Goal: Transaction & Acquisition: Purchase product/service

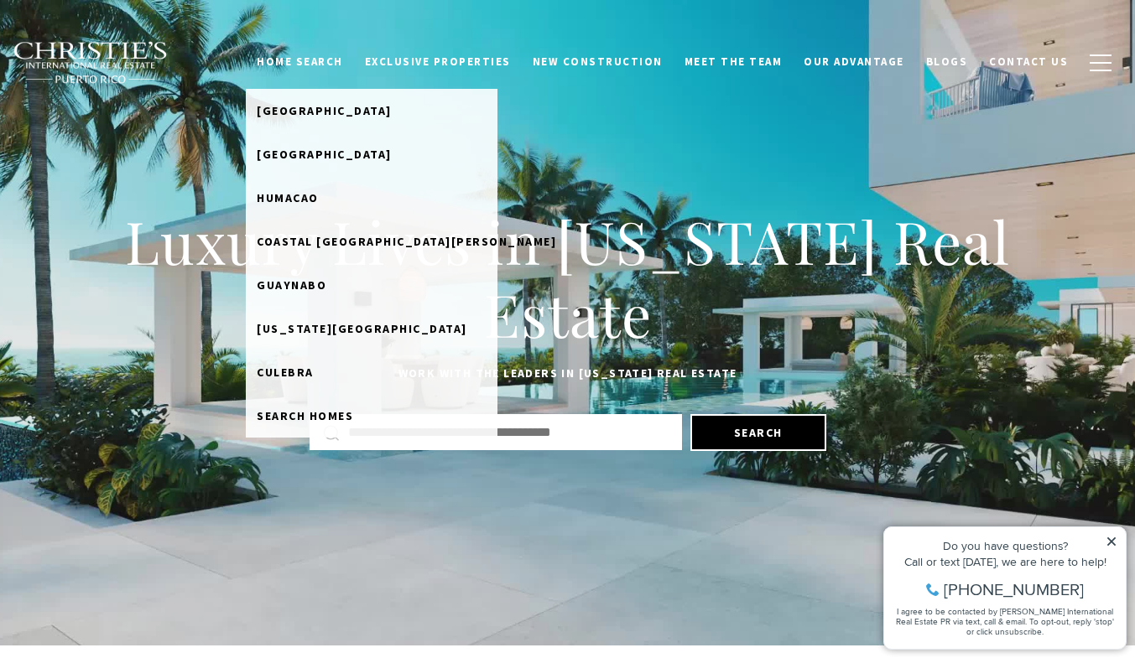
click at [354, 57] on link "Home Search" at bounding box center [300, 62] width 108 height 32
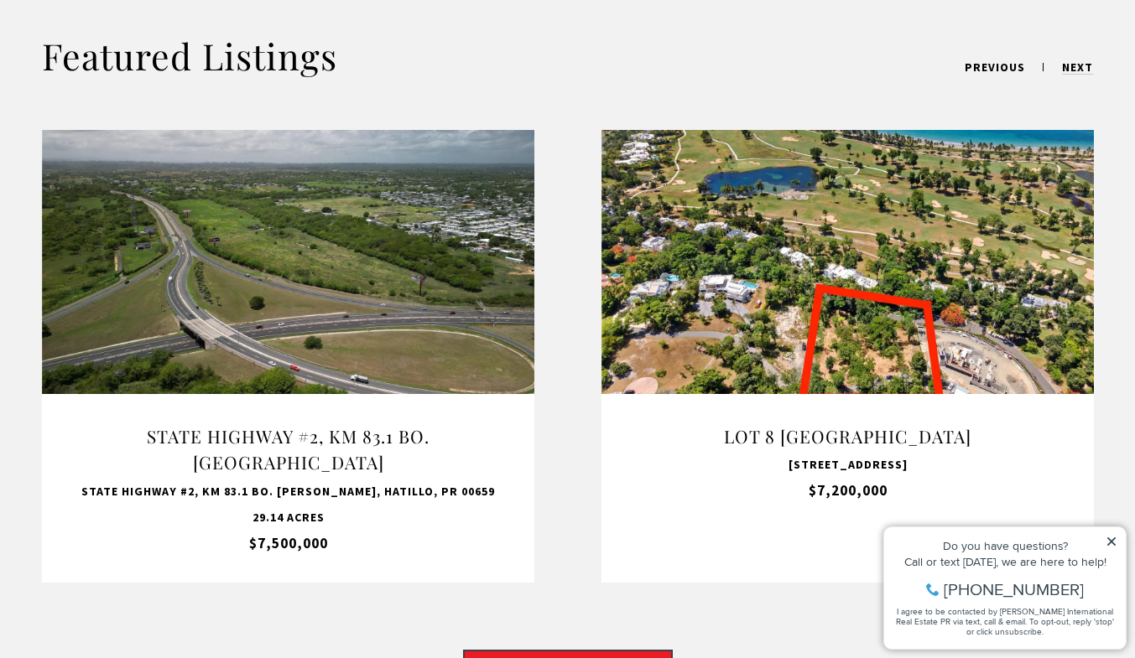
scroll to position [1451, 0]
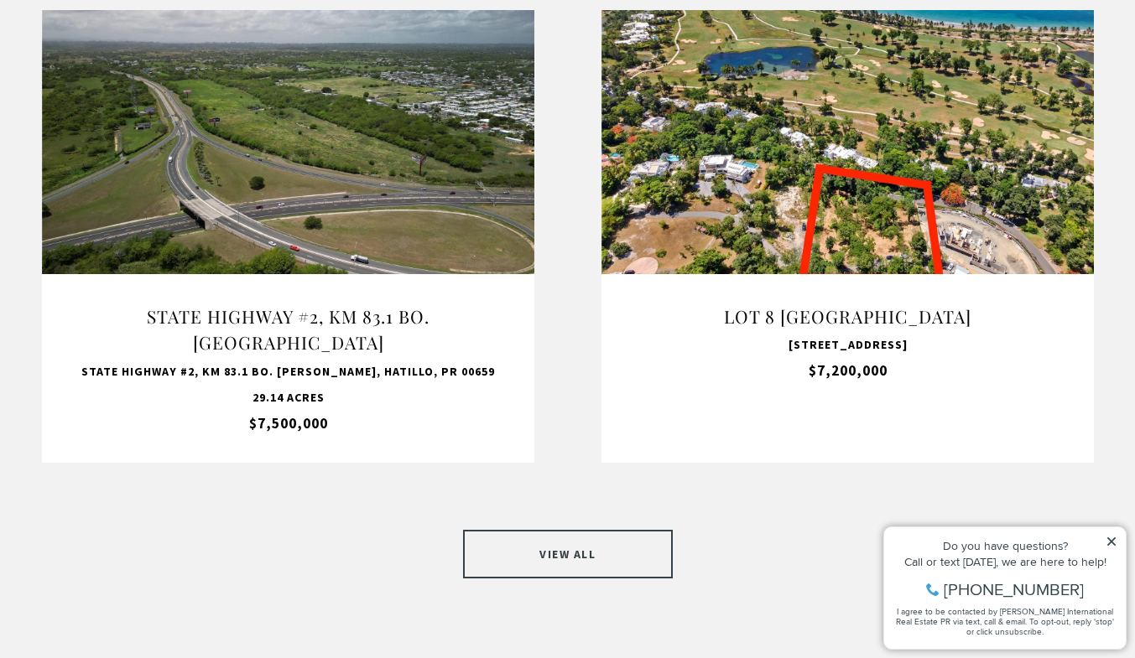
click at [556, 530] on link "VIEW ALL" at bounding box center [568, 554] width 210 height 49
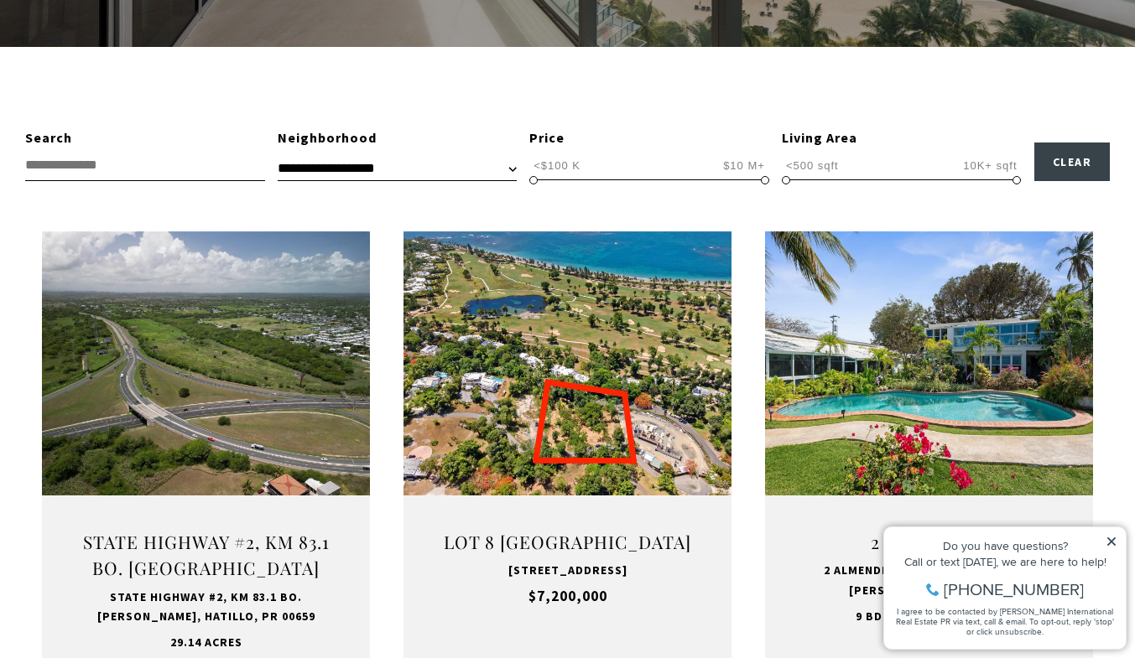
scroll to position [462, 0]
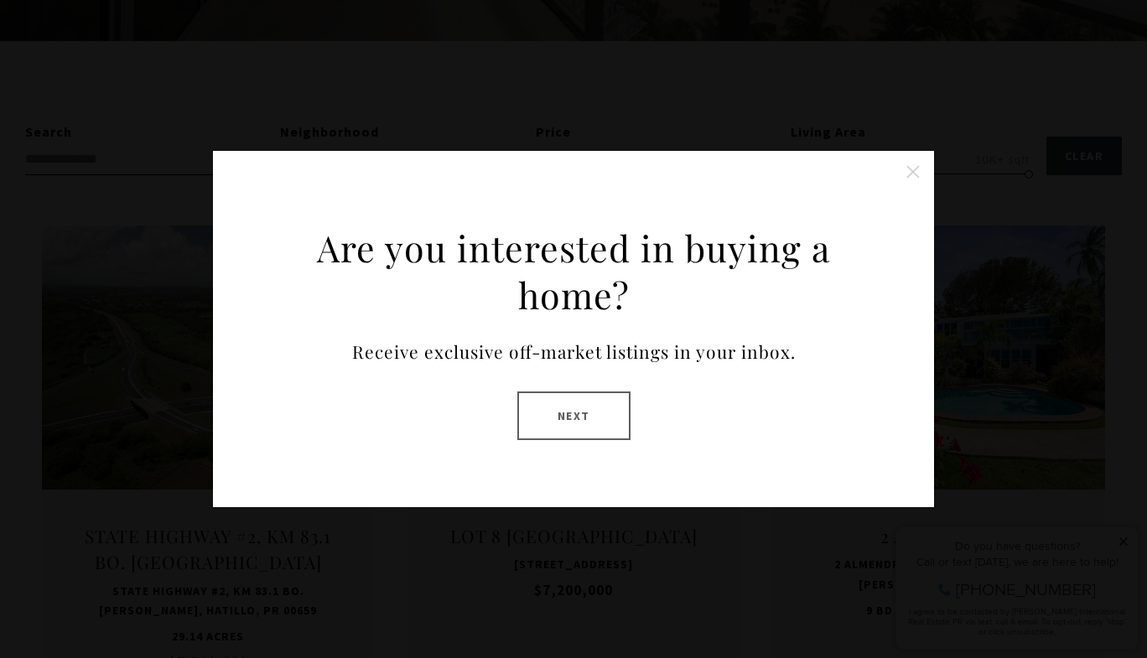
click at [910, 172] on button "Close this option" at bounding box center [913, 172] width 34 height 34
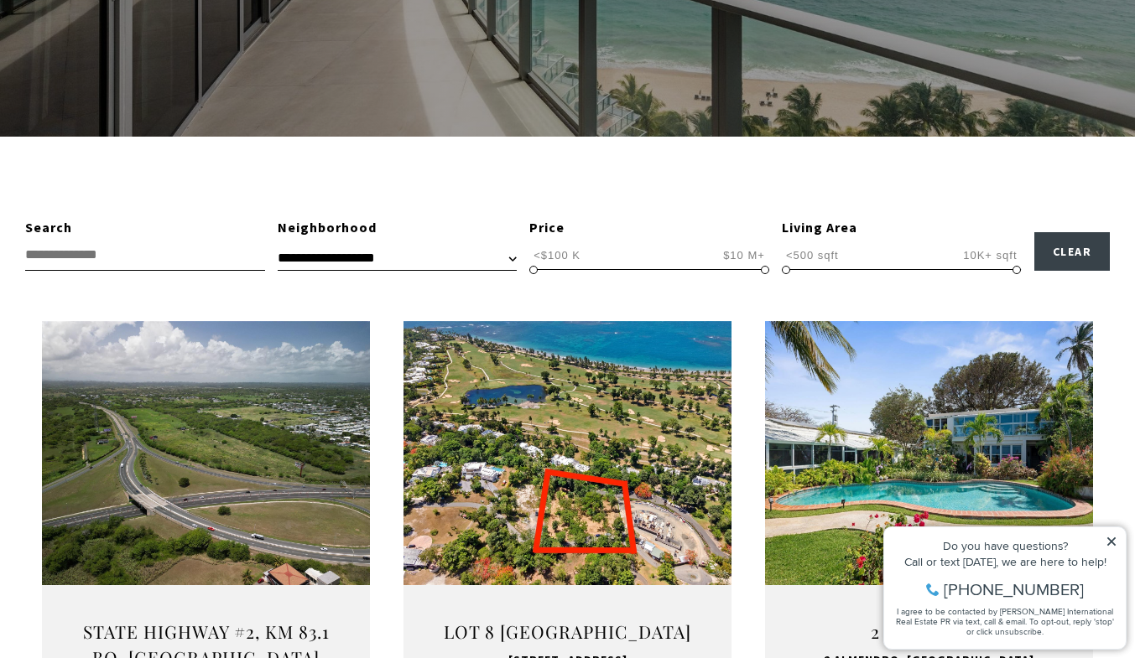
scroll to position [371, 0]
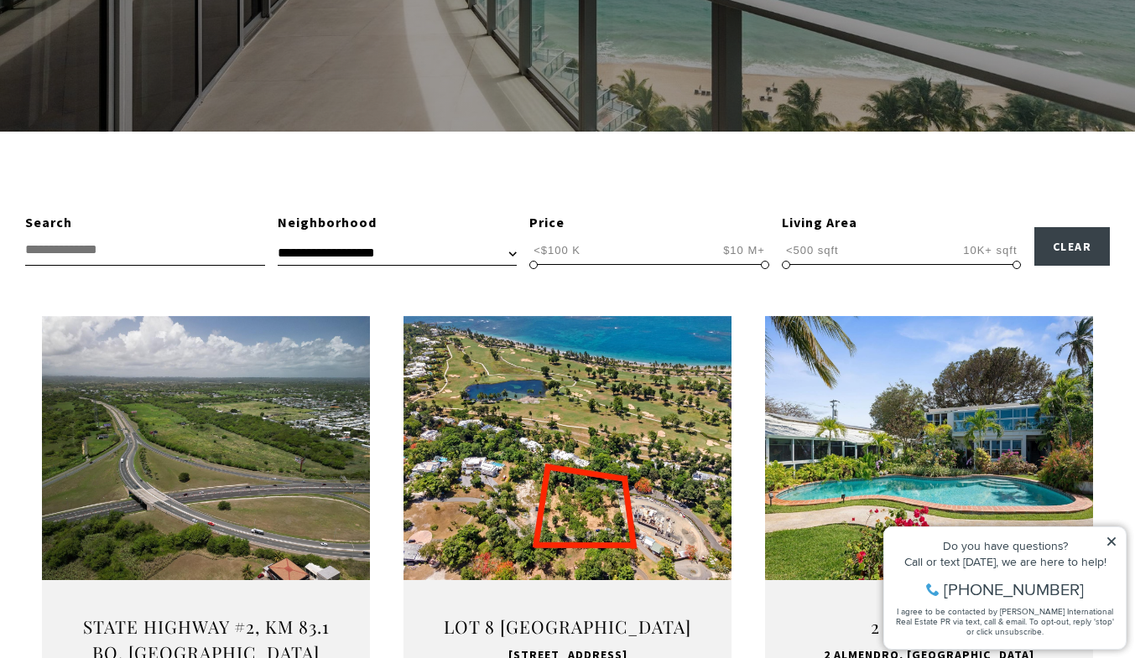
click at [682, 257] on span "<$100 K $10 M+ <$100 K $10 M+ <$100 K — $10 M+" at bounding box center [649, 250] width 240 height 32
drag, startPoint x: 765, startPoint y: 265, endPoint x: 671, endPoint y: 273, distance: 94.2
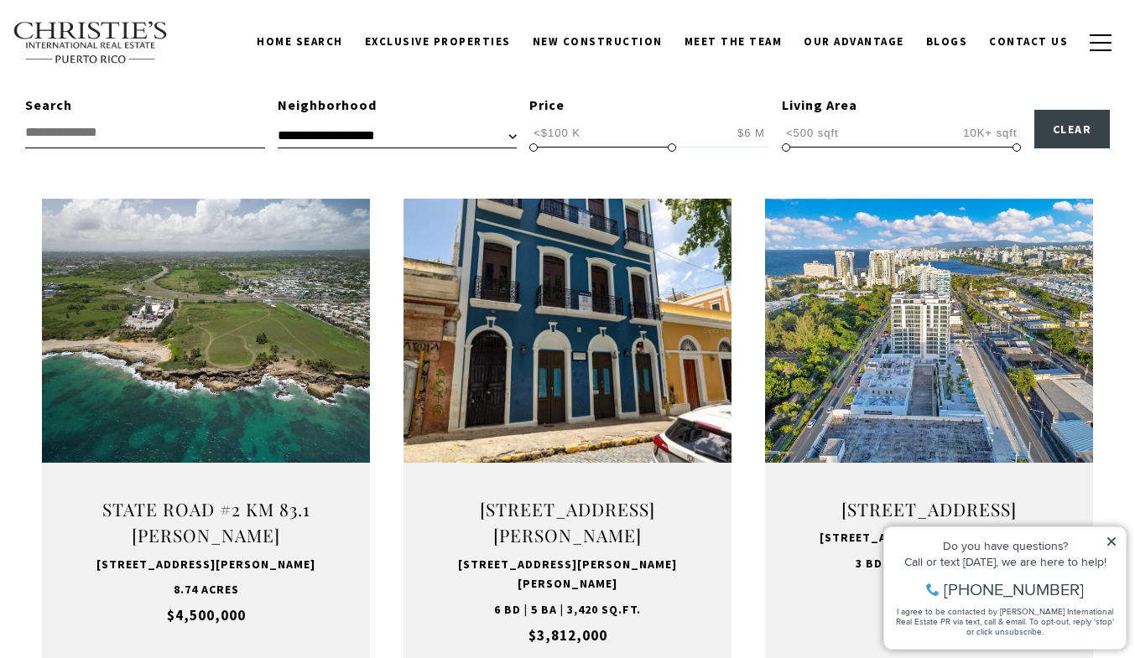
scroll to position [495, 0]
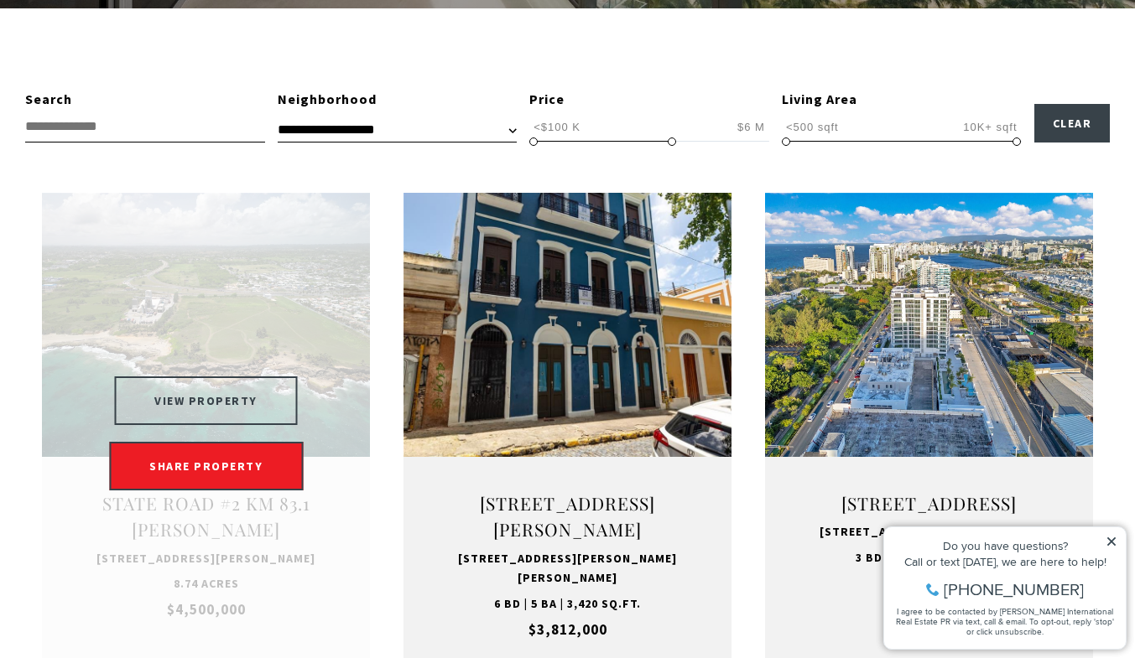
click at [210, 392] on button "VIEW PROPERTY" at bounding box center [206, 401] width 184 height 49
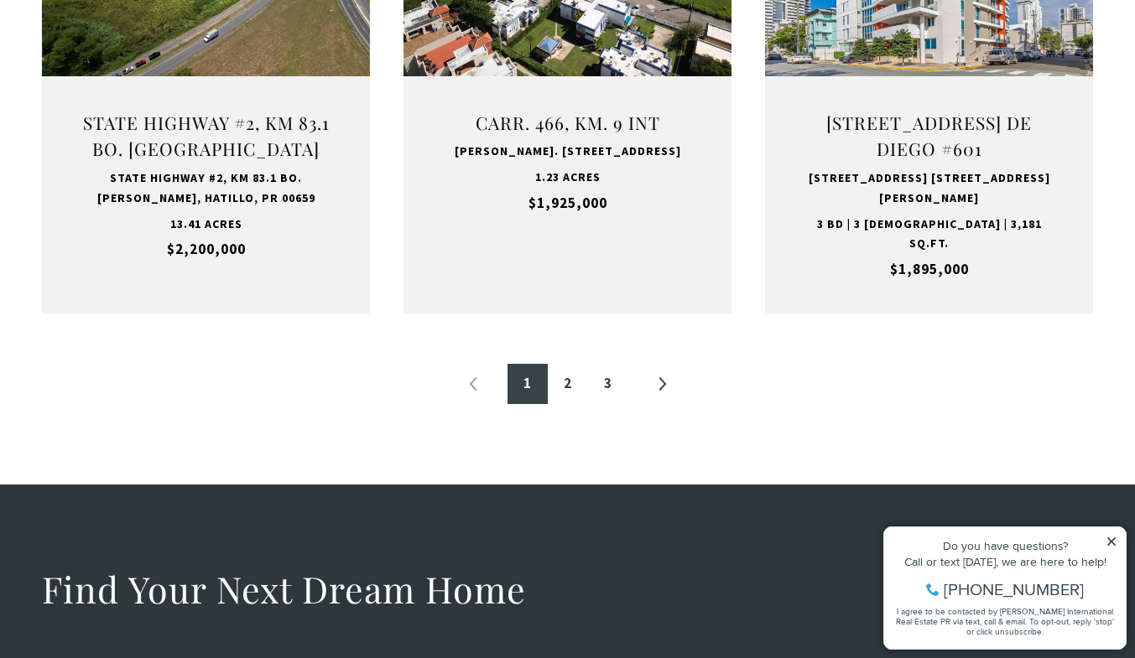
scroll to position [2040, 0]
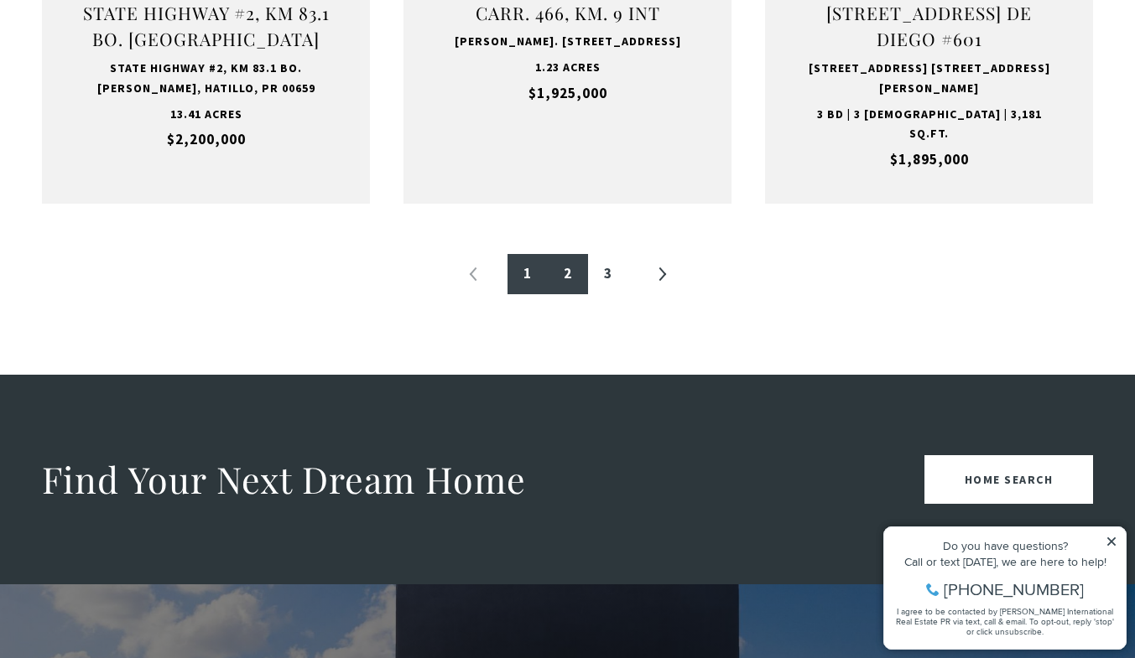
click at [571, 256] on link "2" at bounding box center [568, 274] width 40 height 40
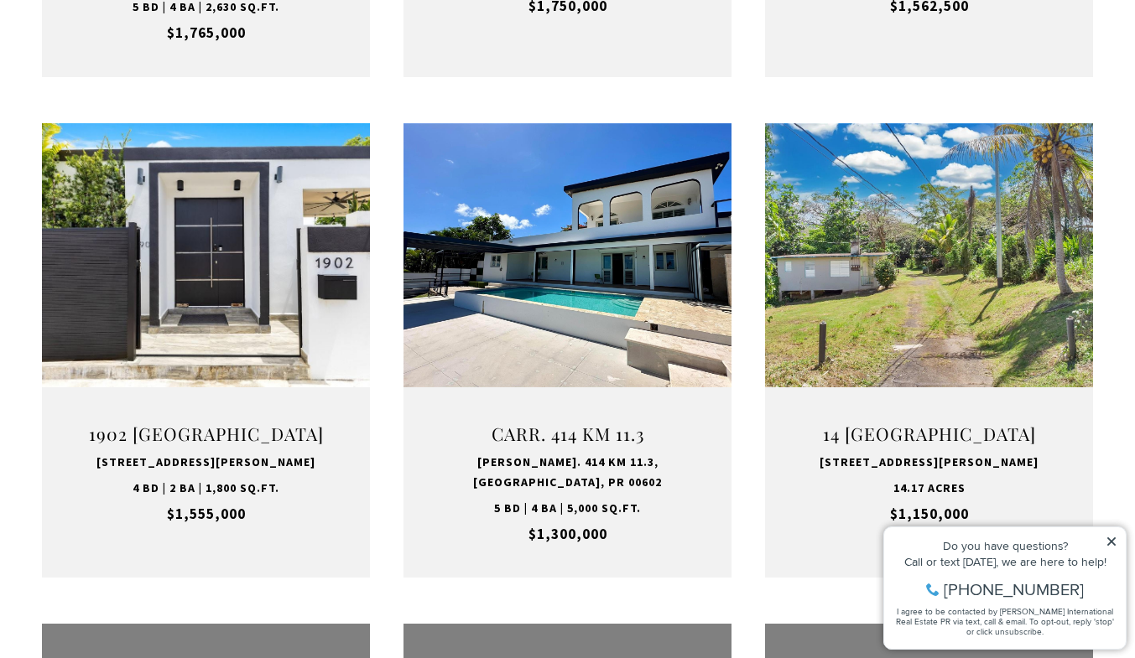
scroll to position [1133, 0]
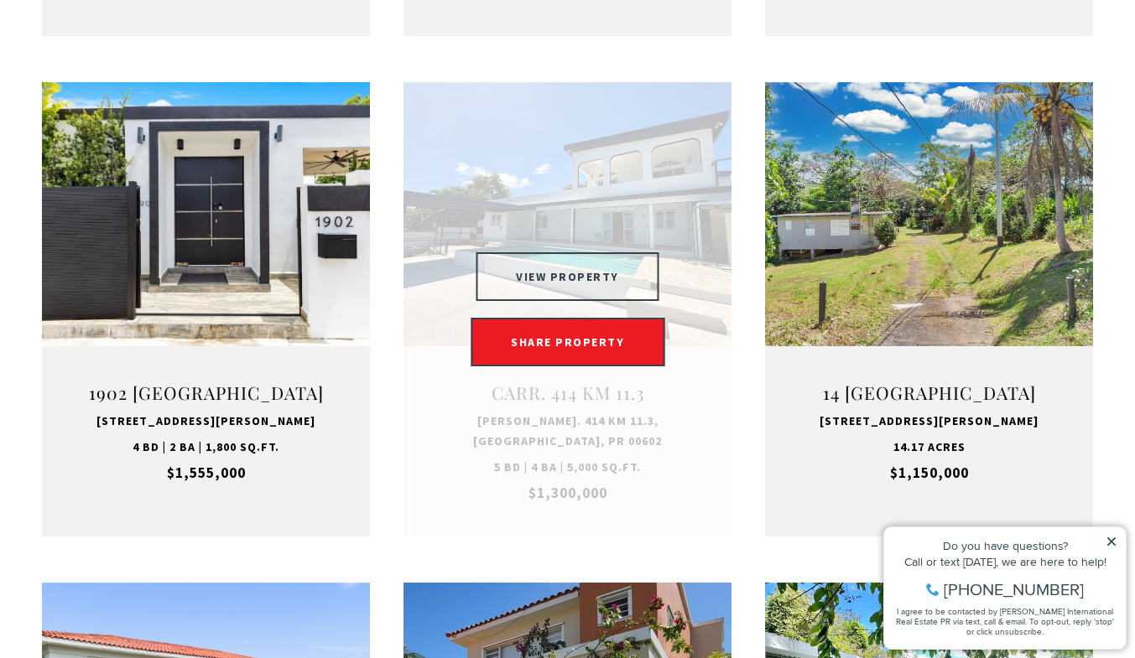
click at [535, 252] on button "VIEW PROPERTY" at bounding box center [567, 276] width 184 height 49
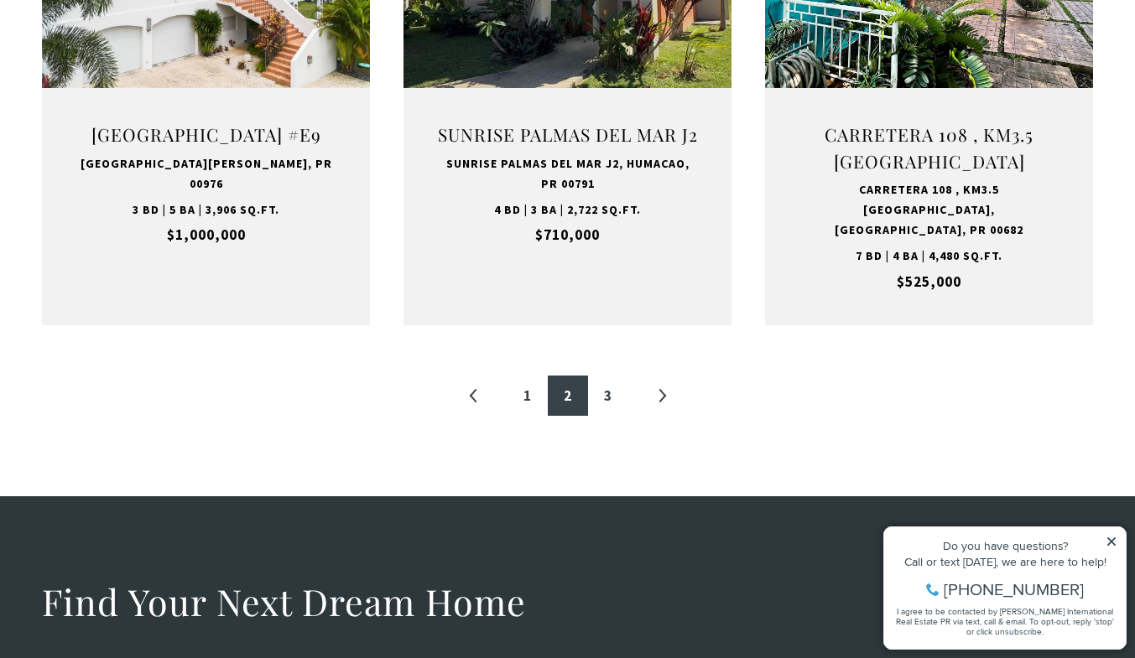
scroll to position [1886, 0]
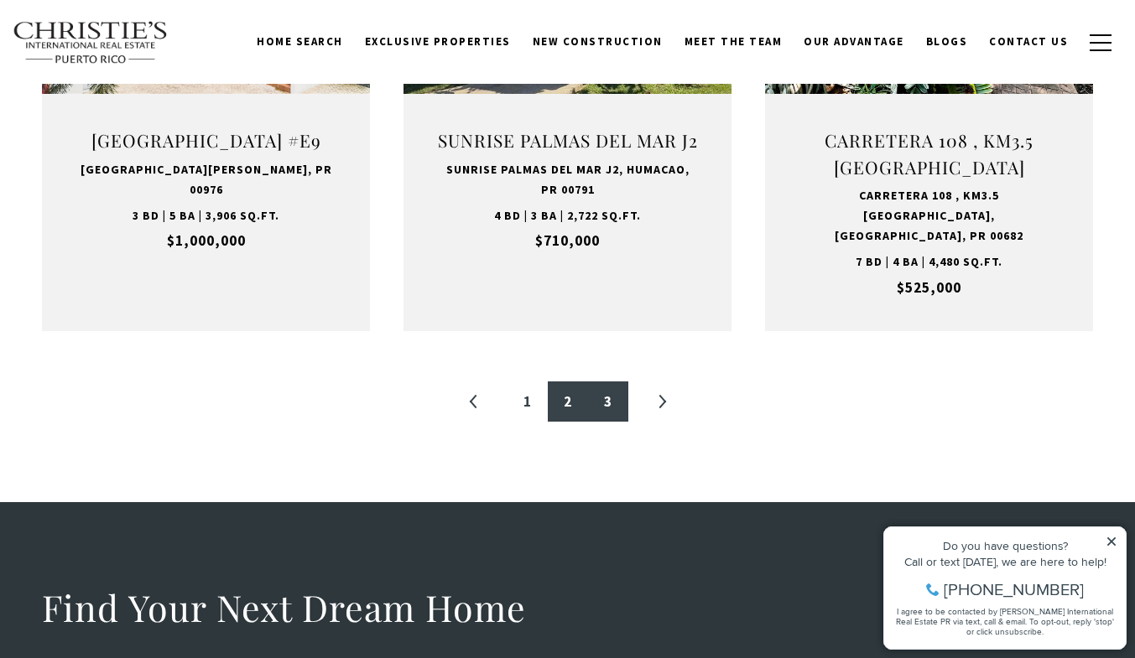
click at [605, 382] on link "3" at bounding box center [608, 402] width 40 height 40
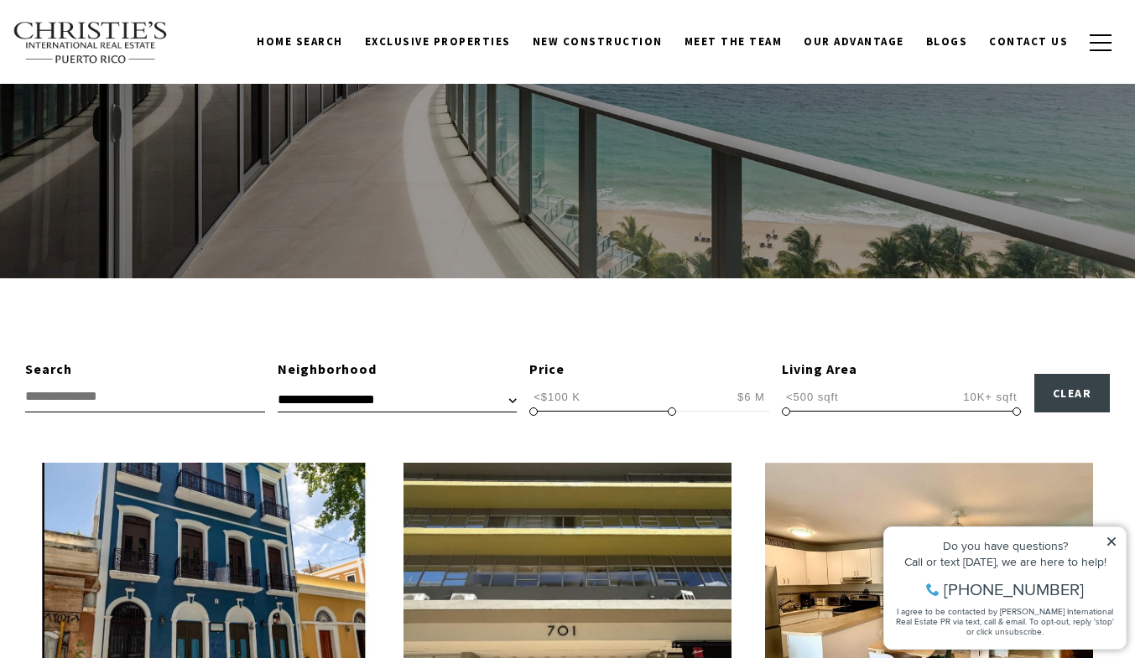
scroll to position [252, 0]
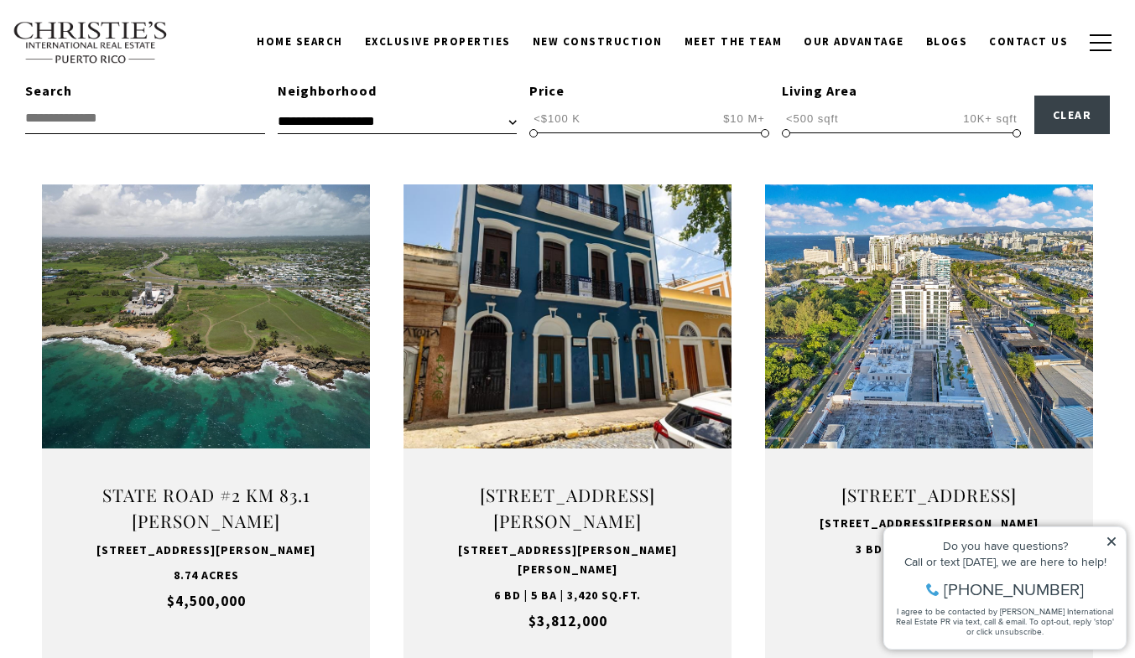
type input "**********"
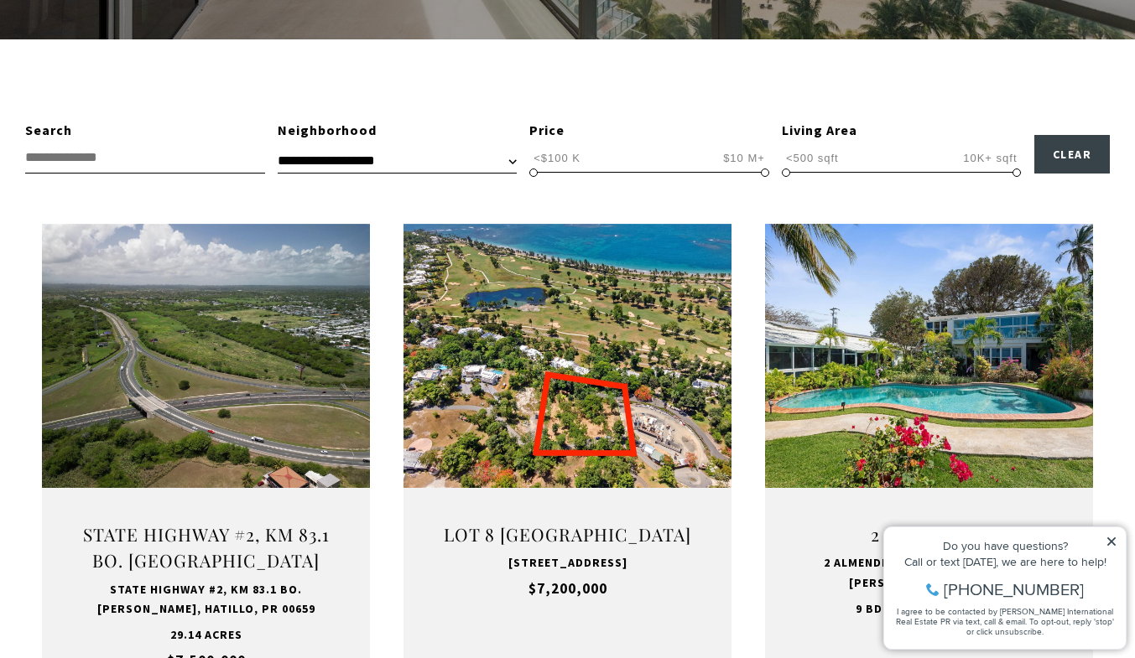
scroll to position [503, 0]
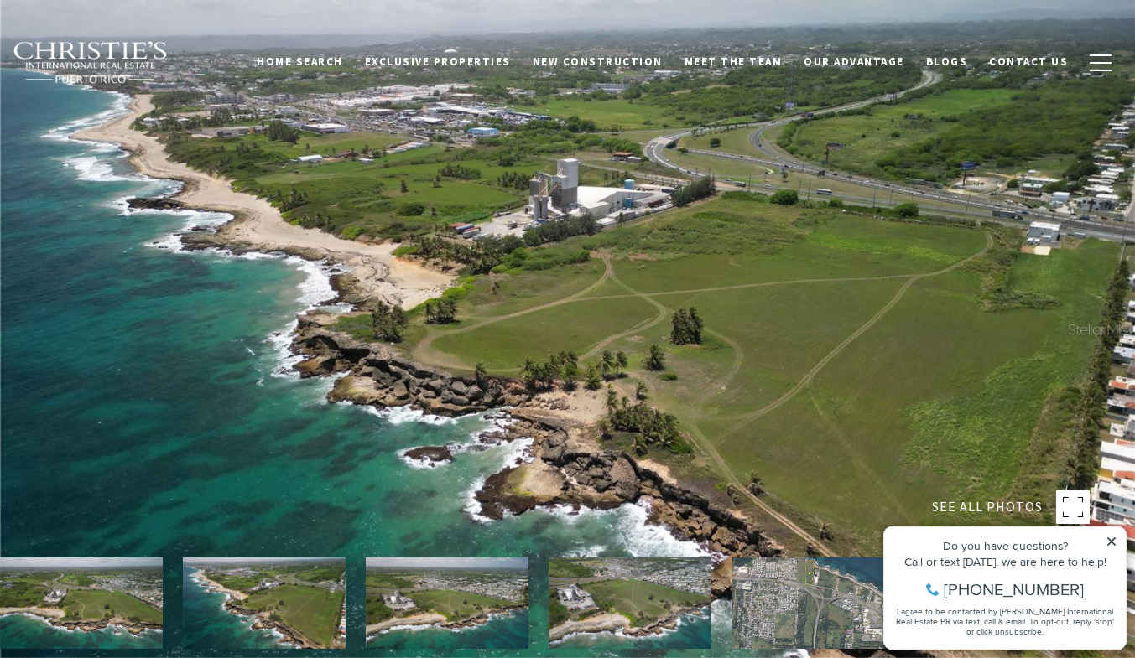
click at [1110, 541] on icon at bounding box center [1111, 542] width 8 height 8
click at [1109, 544] on icon at bounding box center [1111, 542] width 12 height 12
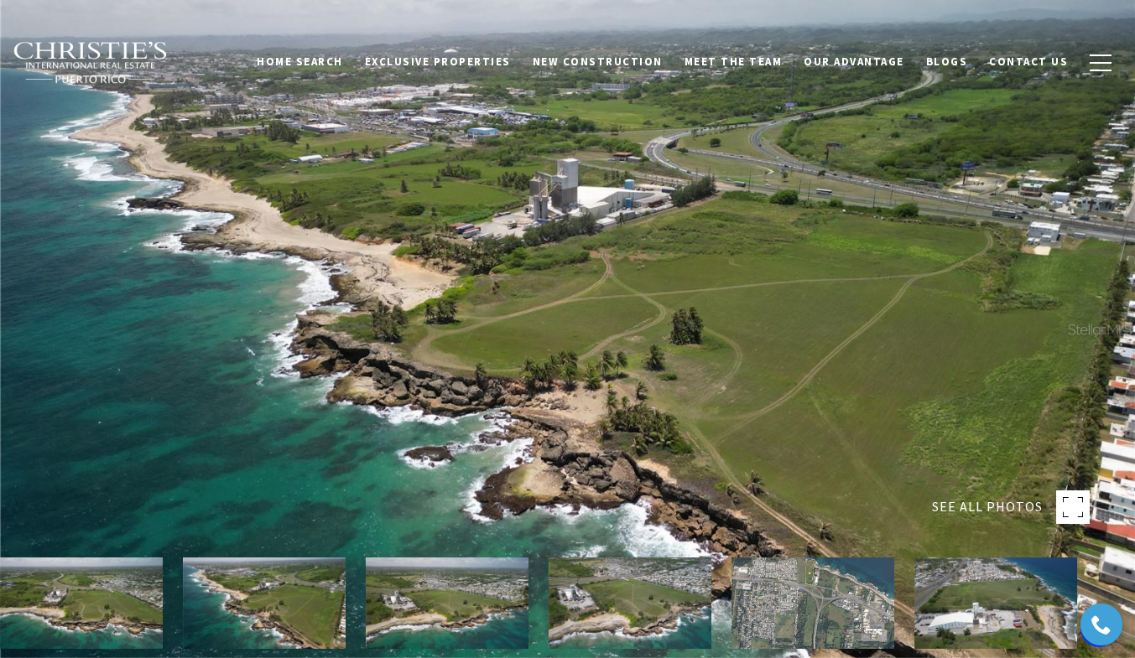
click at [273, 578] on img at bounding box center [264, 603] width 163 height 91
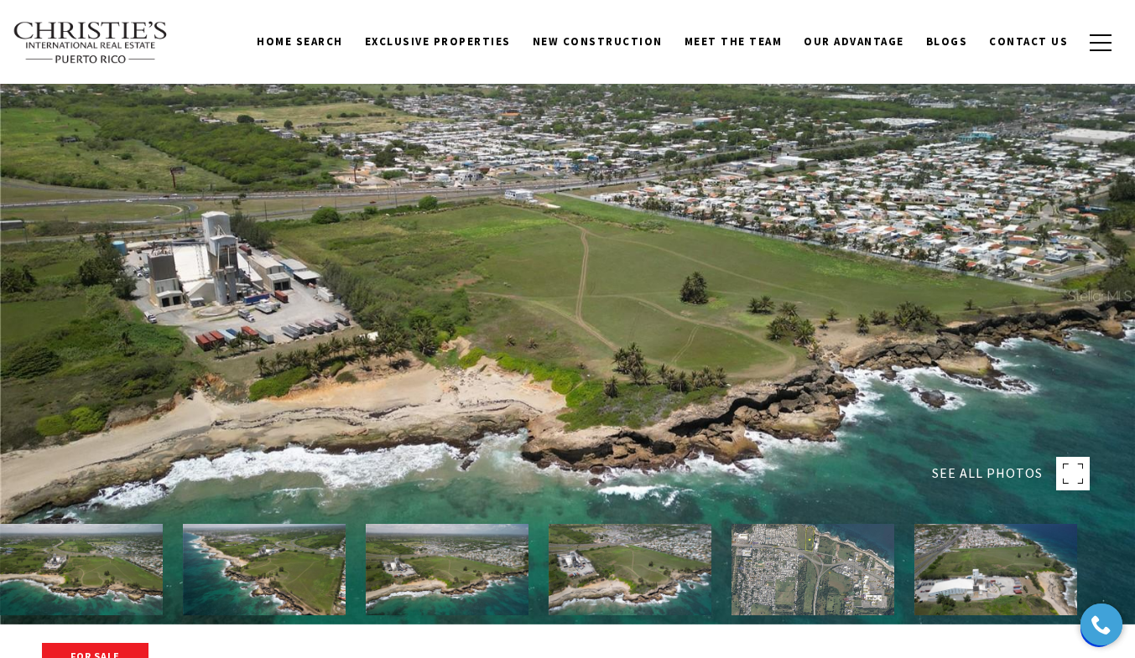
click at [850, 574] on img at bounding box center [812, 569] width 163 height 91
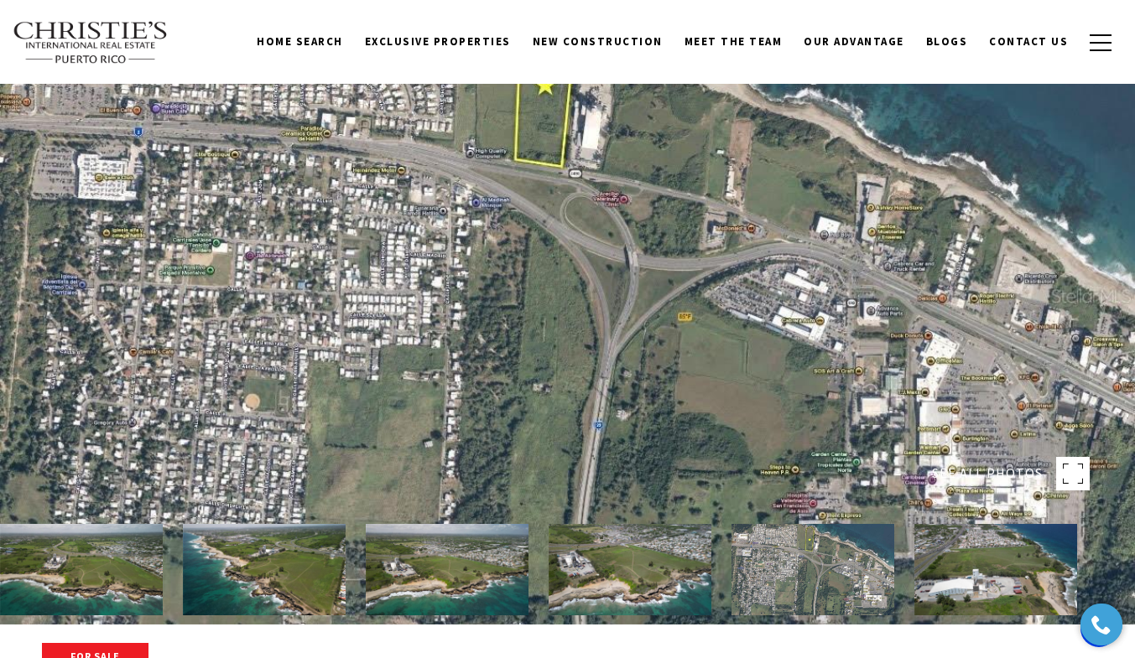
scroll to position [0, 0]
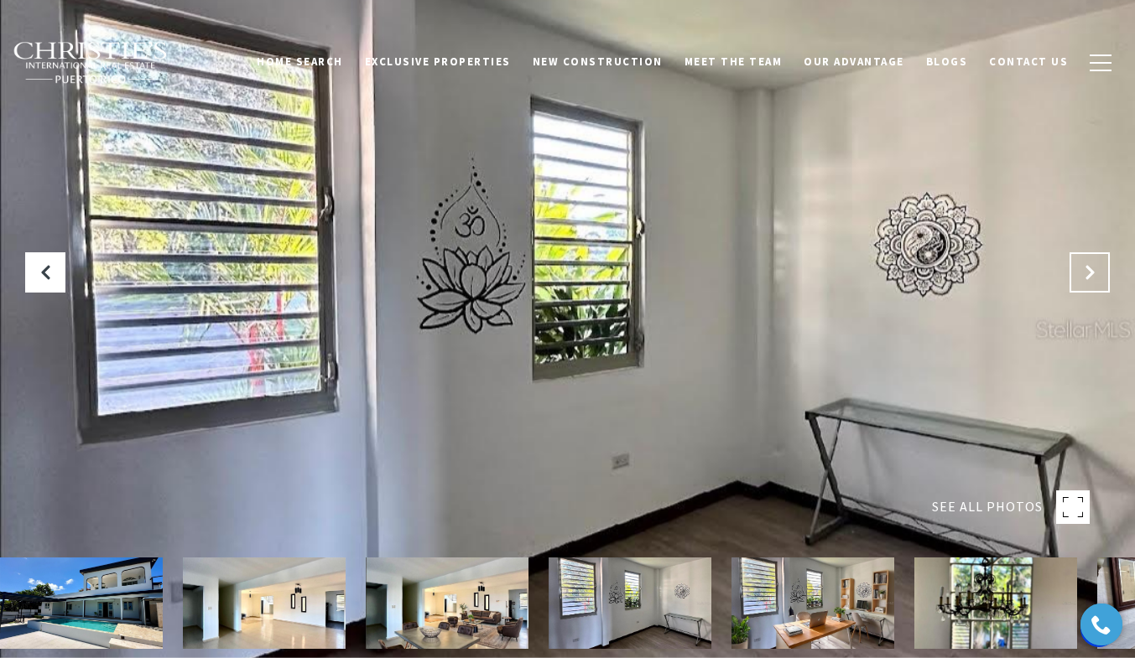
click at [1093, 271] on icon "Next Slide" at bounding box center [1089, 272] width 17 height 17
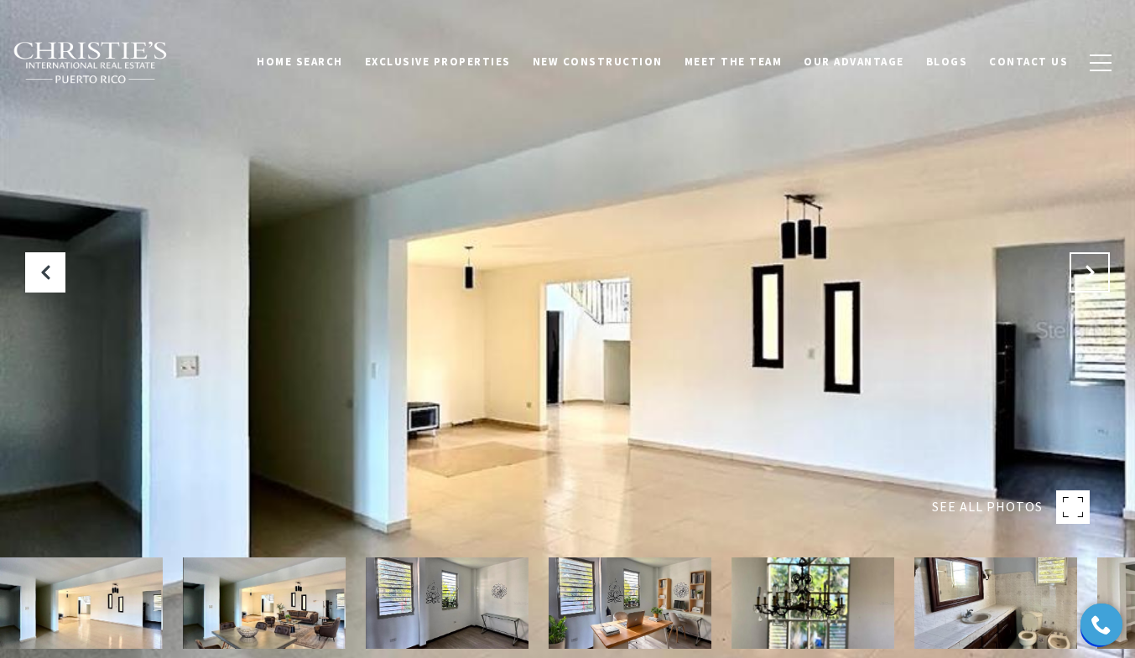
click at [1093, 271] on icon "Next Slide" at bounding box center [1089, 272] width 17 height 17
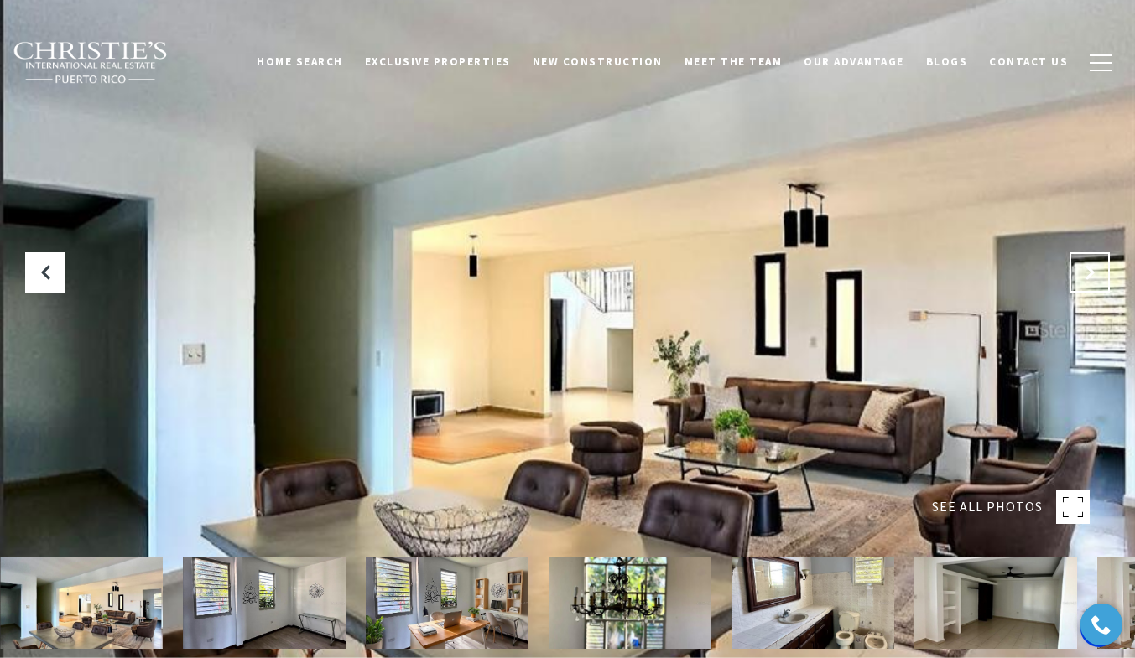
click at [1093, 271] on icon "Next Slide" at bounding box center [1089, 272] width 17 height 17
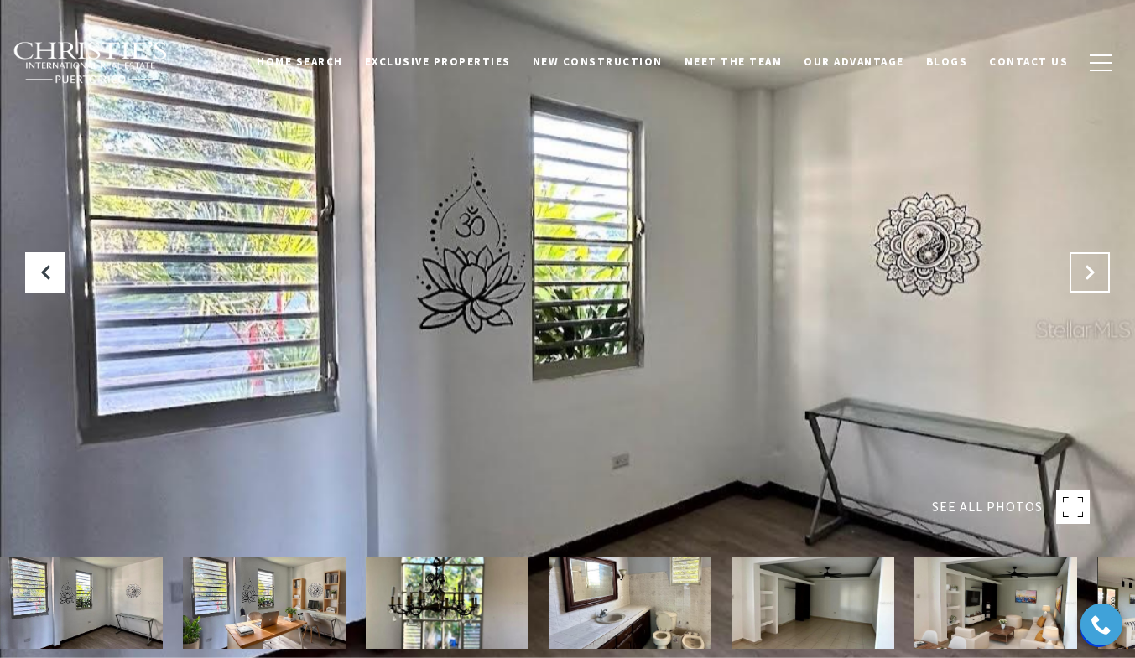
click at [1093, 271] on icon "Next Slide" at bounding box center [1089, 272] width 17 height 17
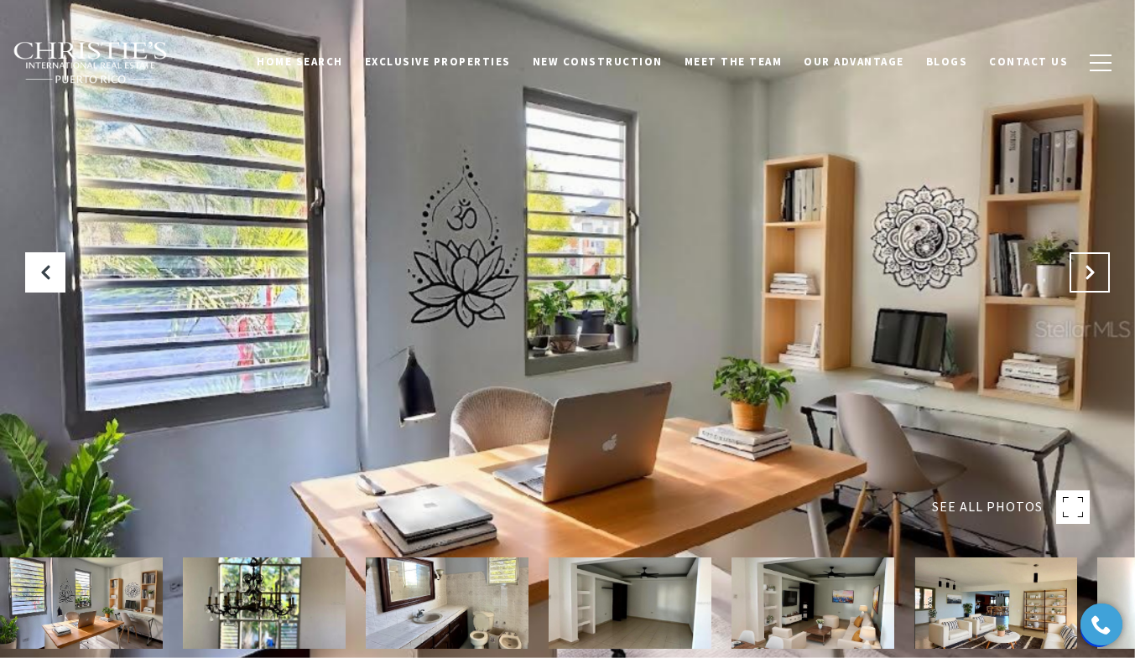
click at [1093, 271] on icon "Next Slide" at bounding box center [1089, 272] width 17 height 17
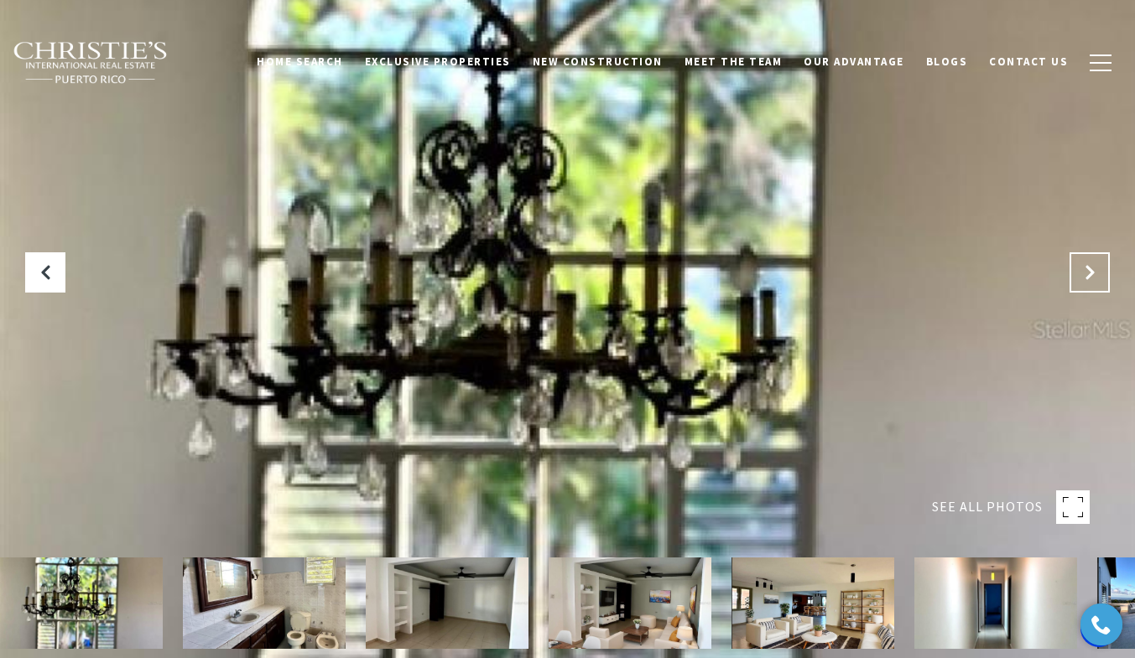
click at [1093, 271] on icon "Next Slide" at bounding box center [1089, 272] width 17 height 17
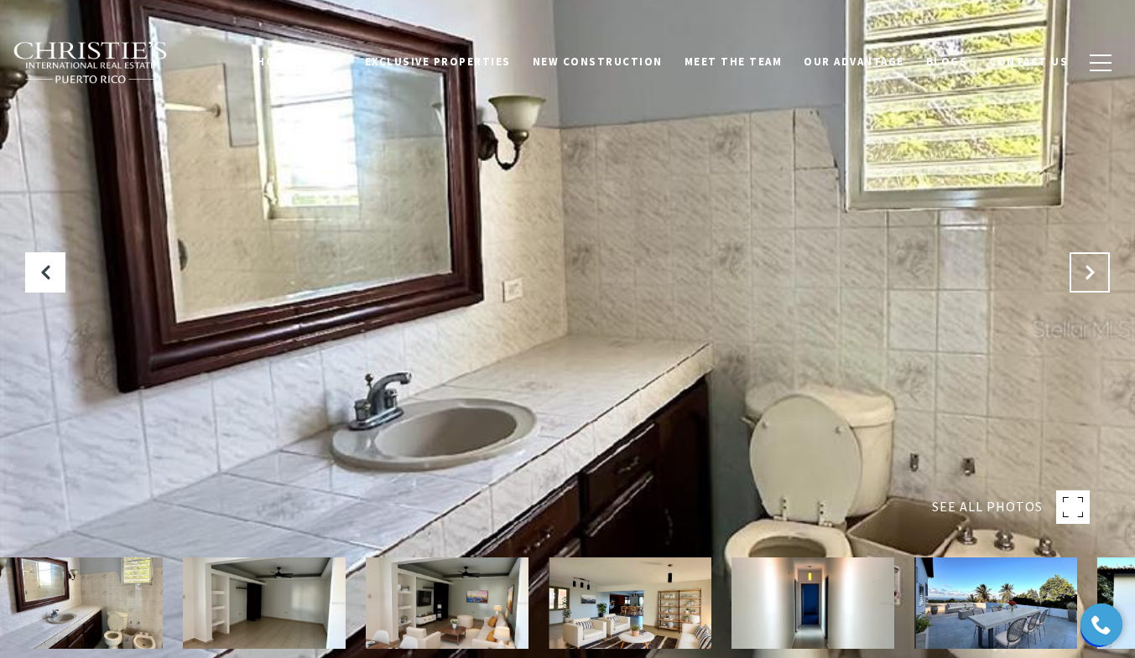
click at [1093, 271] on icon "Next Slide" at bounding box center [1089, 272] width 17 height 17
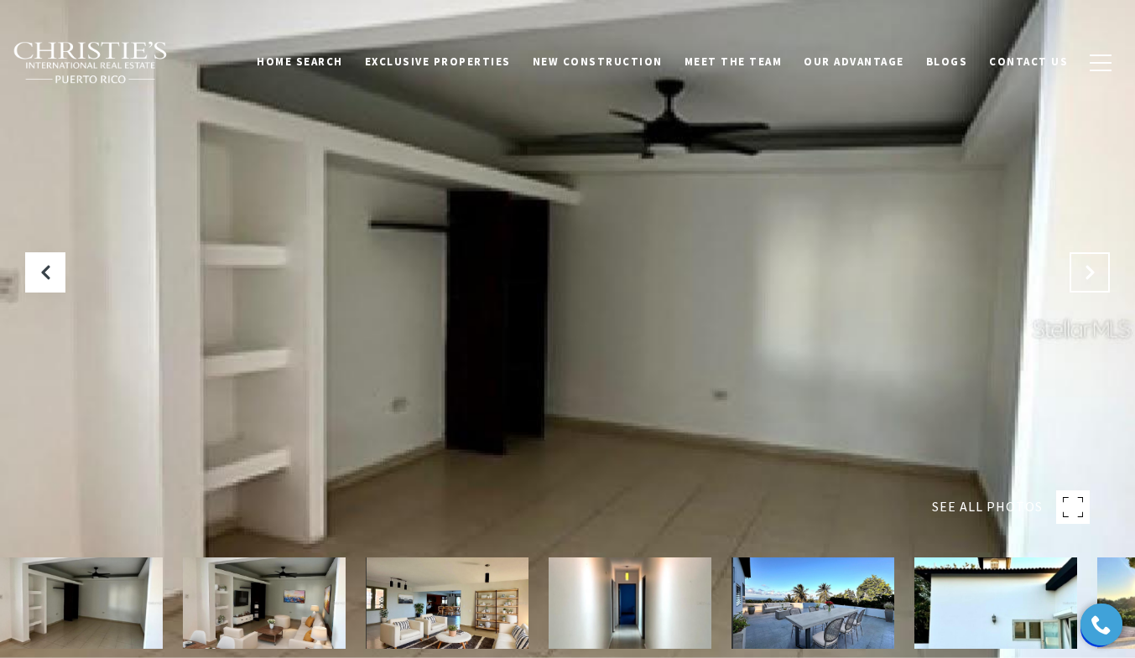
click at [1093, 271] on icon "Next Slide" at bounding box center [1089, 272] width 17 height 17
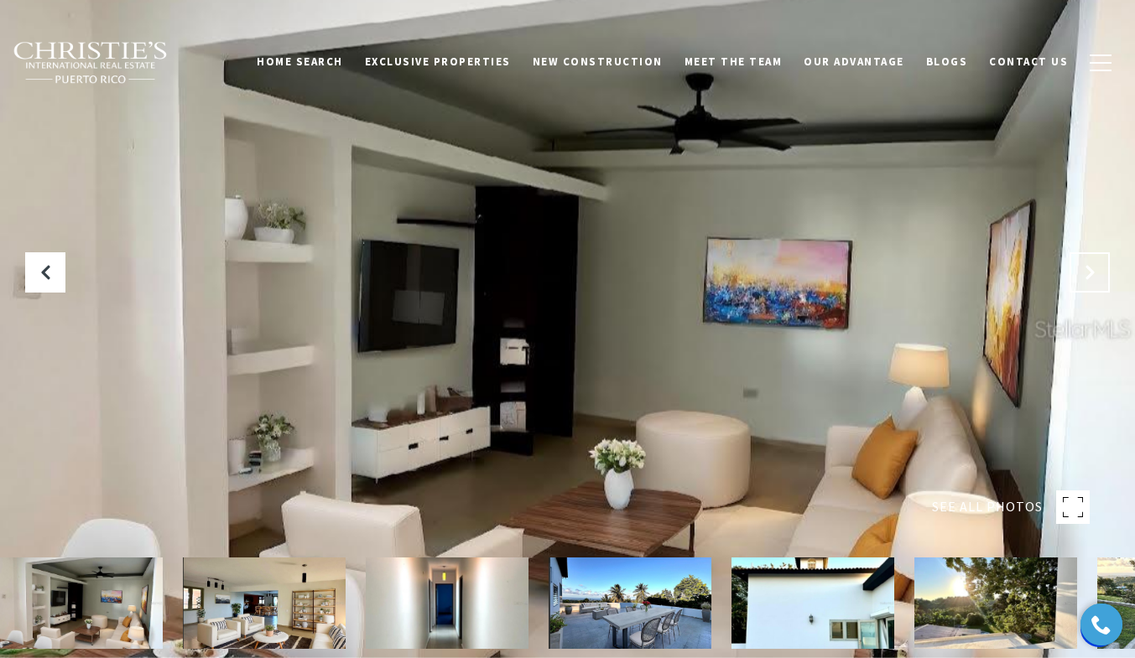
click at [1093, 271] on icon "Next Slide" at bounding box center [1089, 272] width 17 height 17
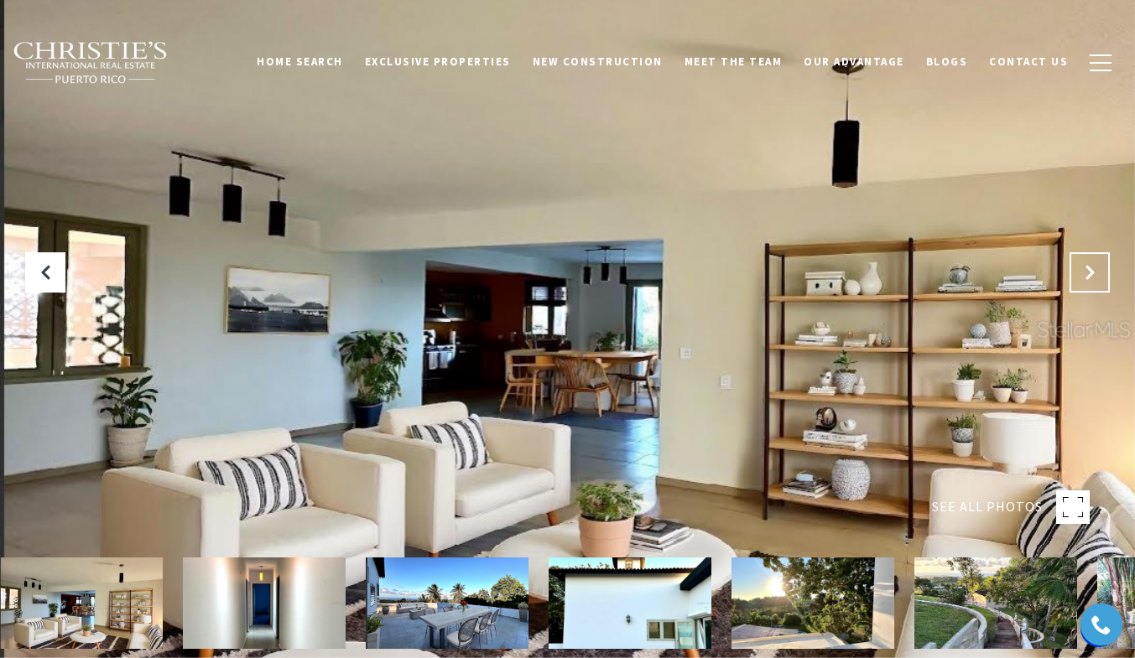
click at [1093, 271] on icon "Next Slide" at bounding box center [1089, 272] width 17 height 17
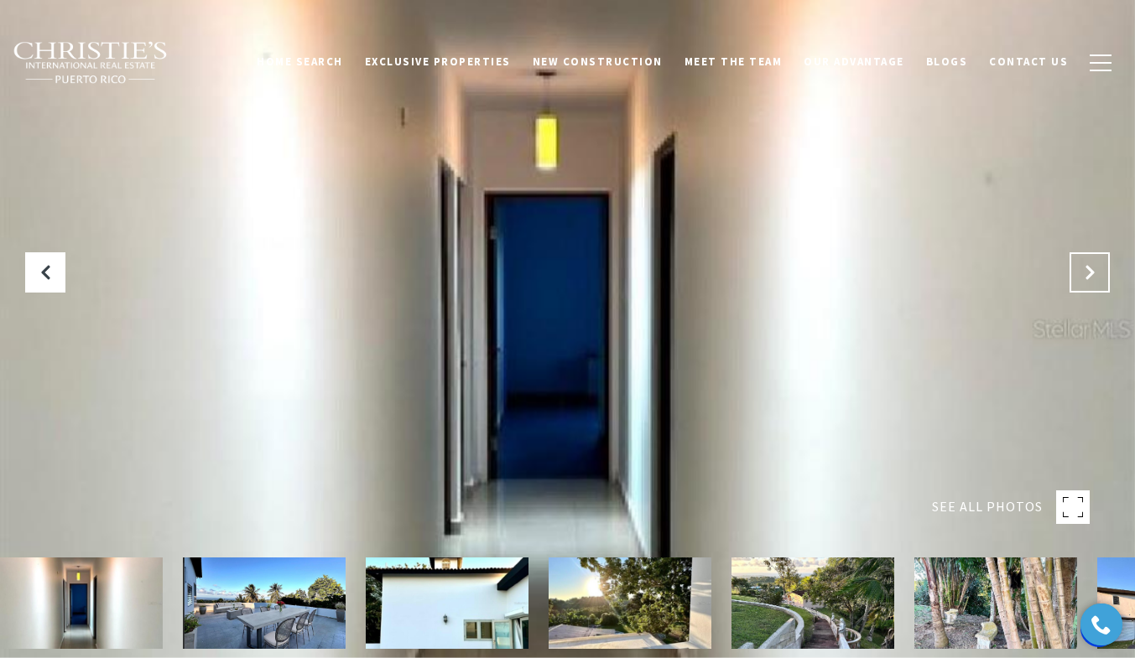
click at [1093, 271] on icon "Next Slide" at bounding box center [1089, 272] width 17 height 17
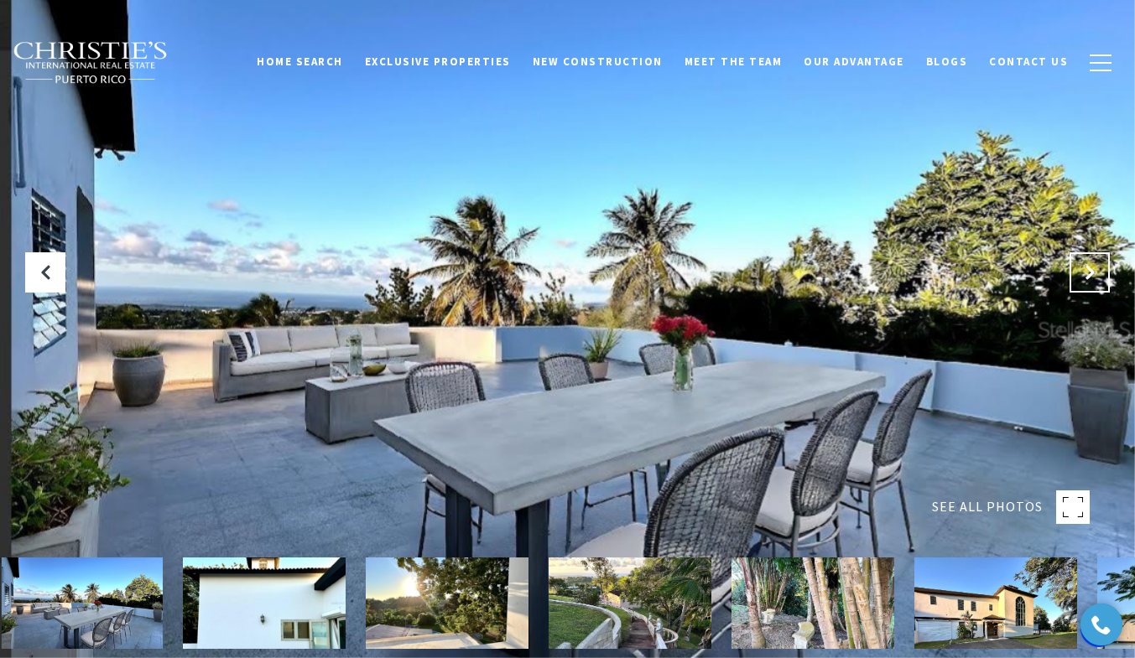
click at [1093, 271] on icon "Next Slide" at bounding box center [1089, 272] width 17 height 17
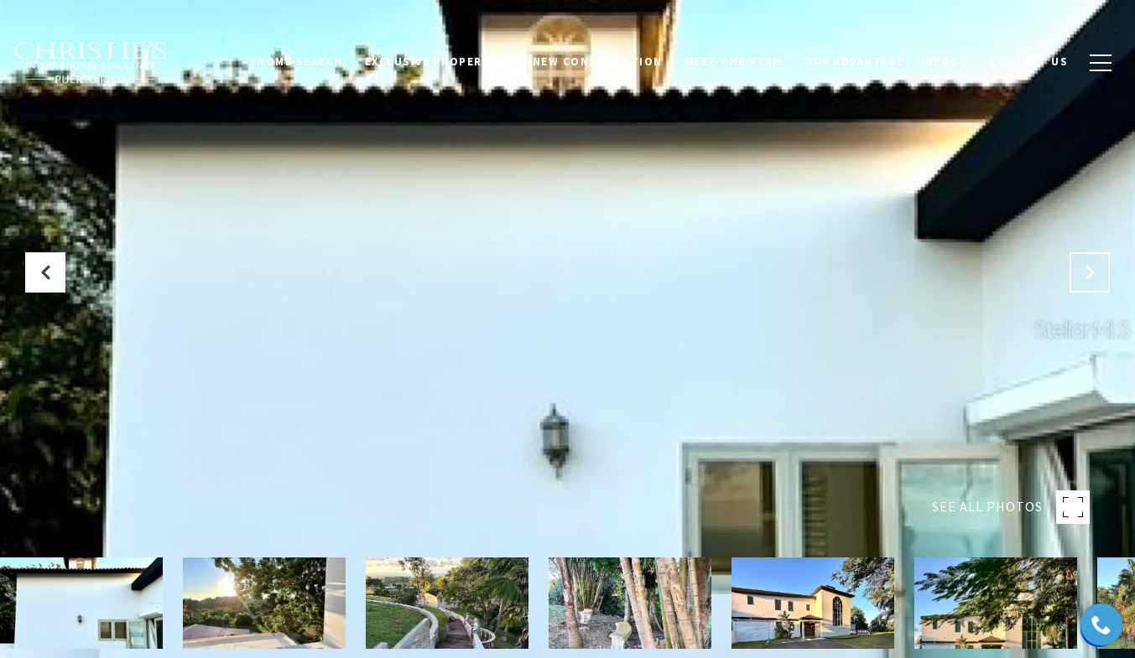
click at [1093, 271] on icon "Next Slide" at bounding box center [1089, 272] width 17 height 17
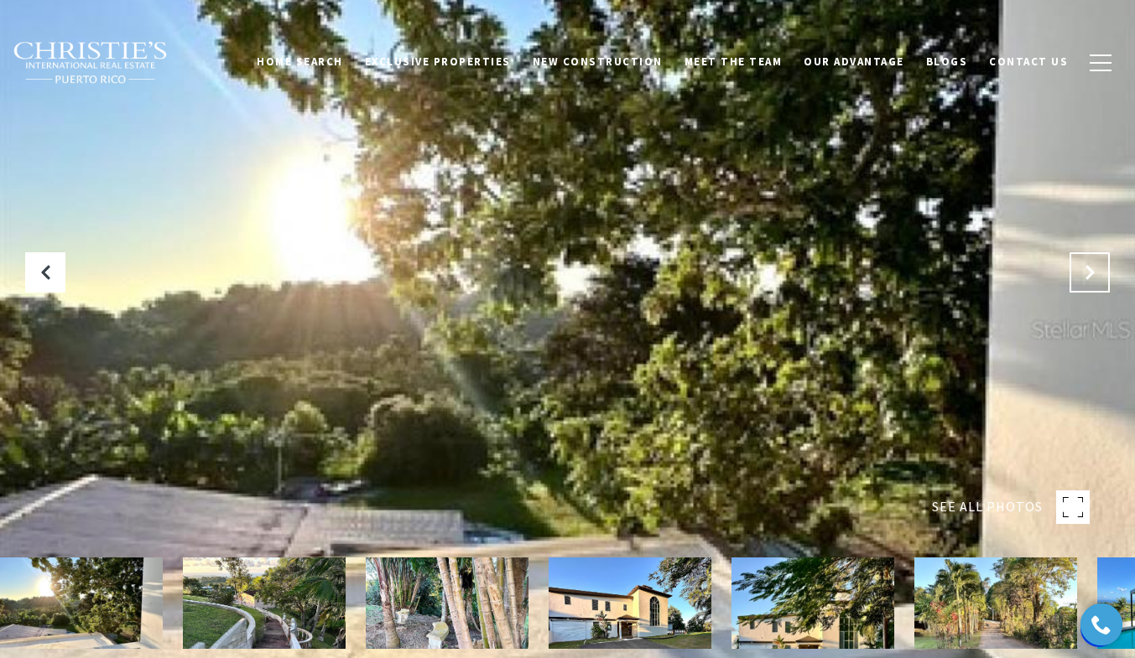
click at [1093, 271] on icon "Next Slide" at bounding box center [1089, 272] width 17 height 17
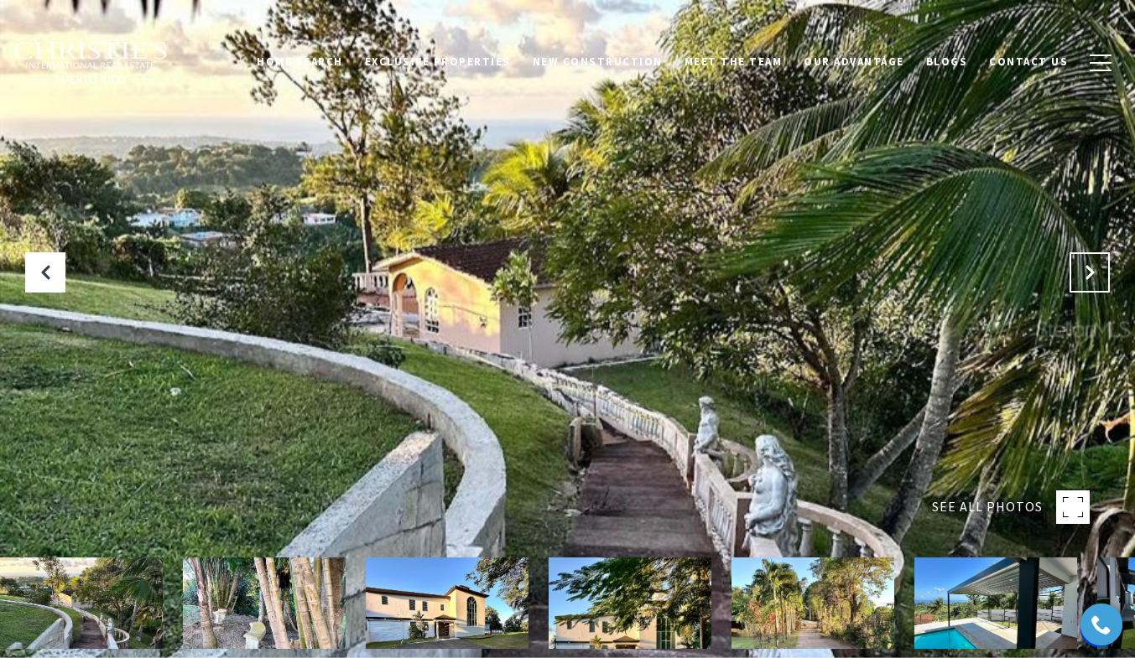
click at [1093, 271] on icon "Next Slide" at bounding box center [1089, 272] width 17 height 17
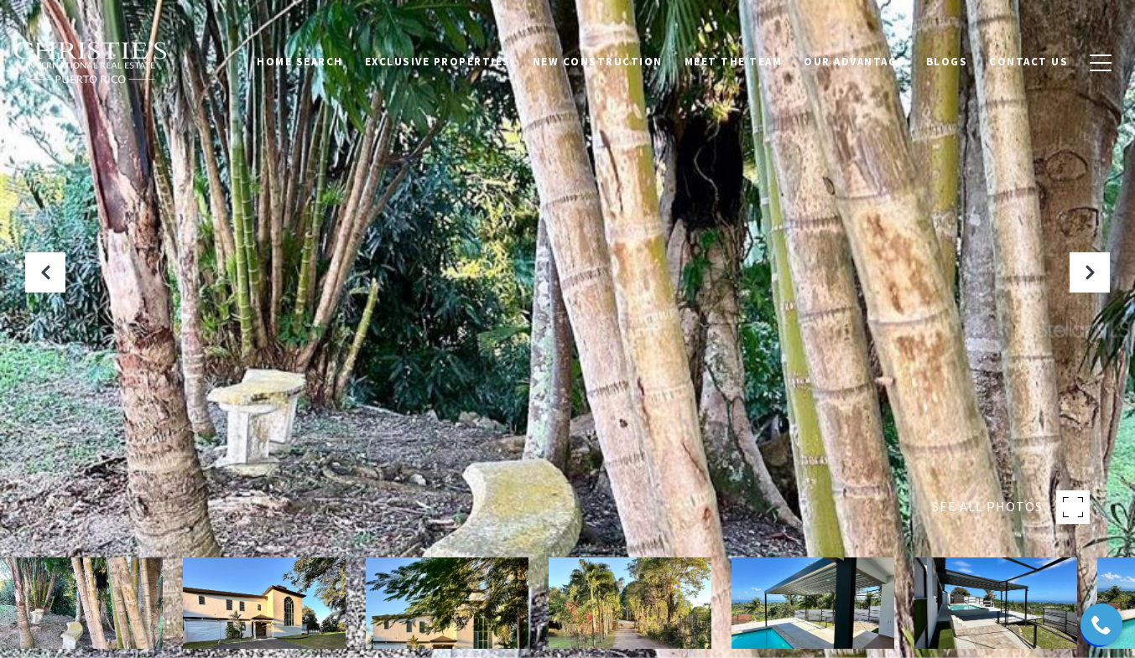
click at [797, 597] on img at bounding box center [812, 603] width 163 height 91
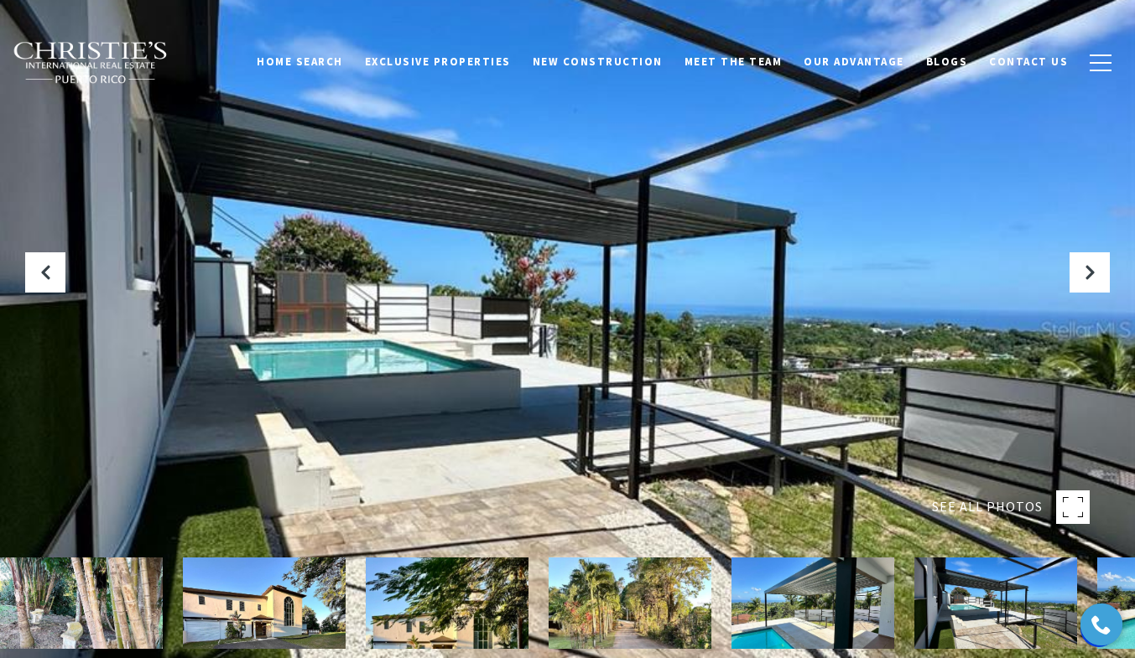
click at [995, 587] on img at bounding box center [995, 603] width 163 height 91
click at [1083, 267] on icon "Next Slide" at bounding box center [1089, 272] width 17 height 17
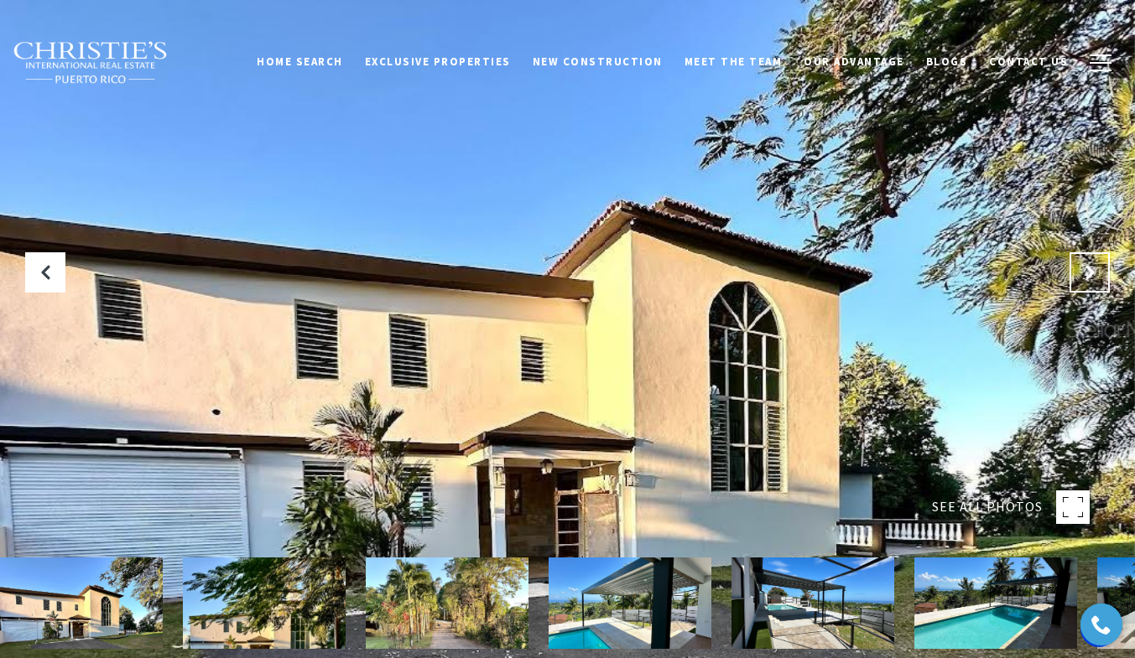
click at [1083, 267] on icon "Next Slide" at bounding box center [1089, 272] width 17 height 17
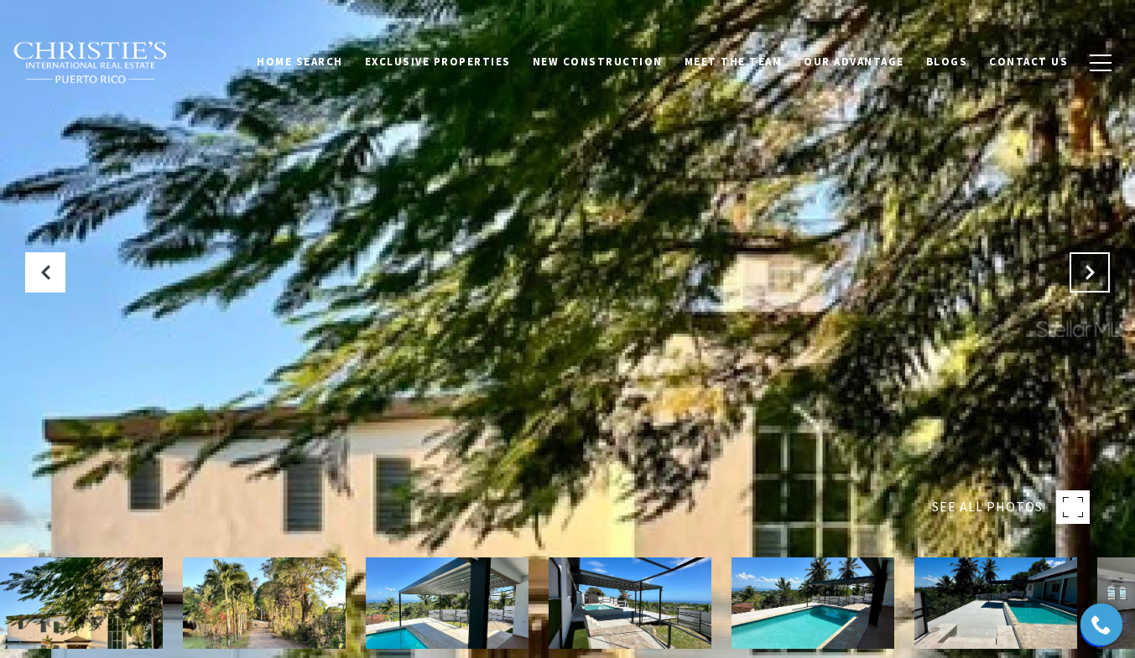
click at [1083, 267] on icon "Next Slide" at bounding box center [1089, 272] width 17 height 17
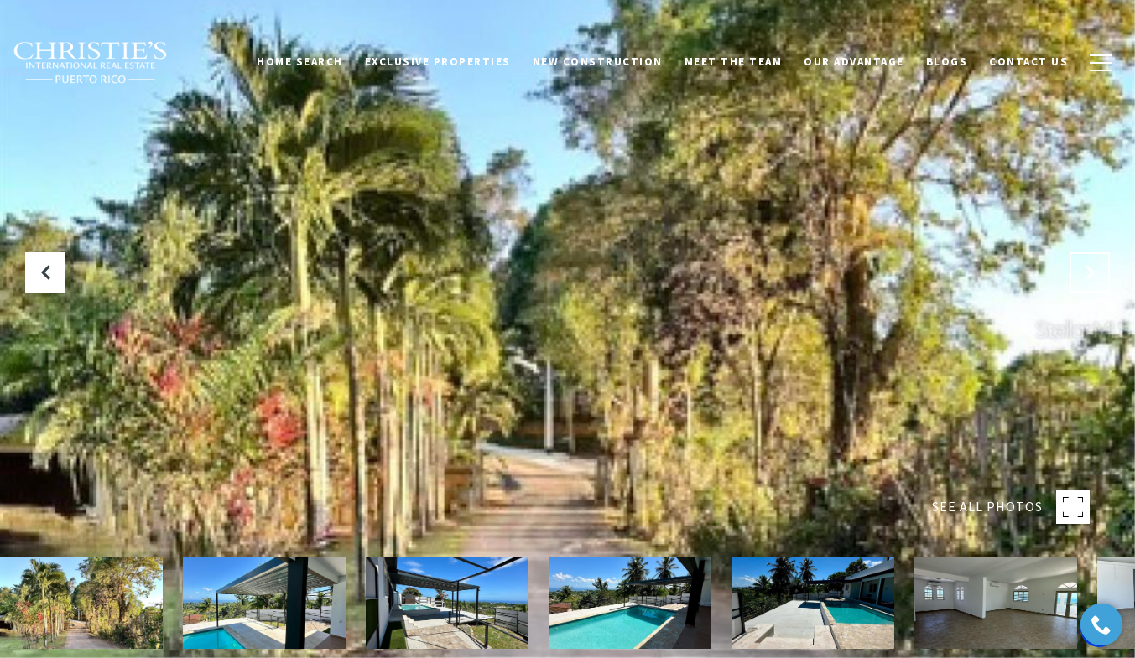
click at [1083, 267] on icon "Next Slide" at bounding box center [1089, 272] width 17 height 17
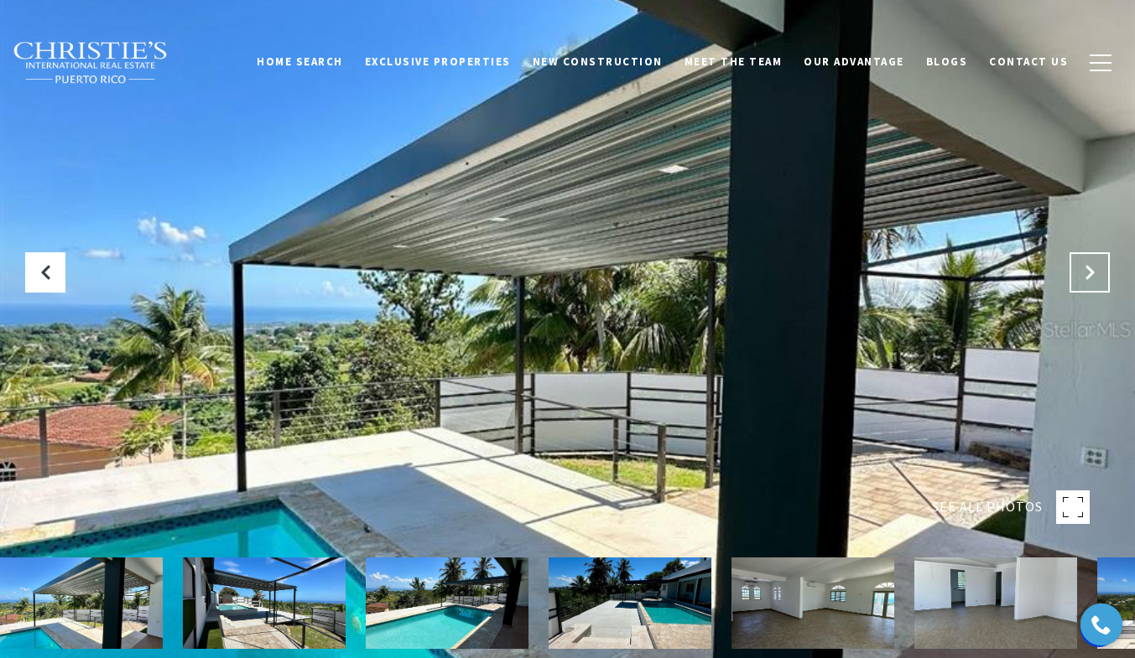
click at [1083, 267] on icon "Next Slide" at bounding box center [1089, 272] width 17 height 17
